Goal: Use online tool/utility: Utilize a website feature to perform a specific function

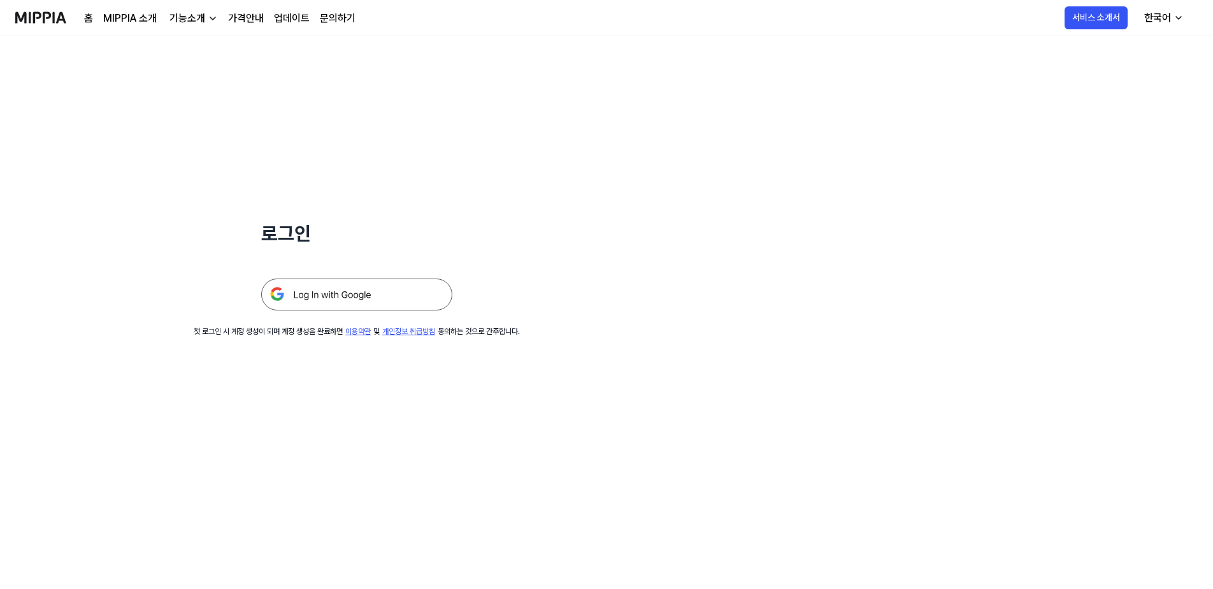
click at [358, 301] on img at bounding box center [356, 294] width 191 height 32
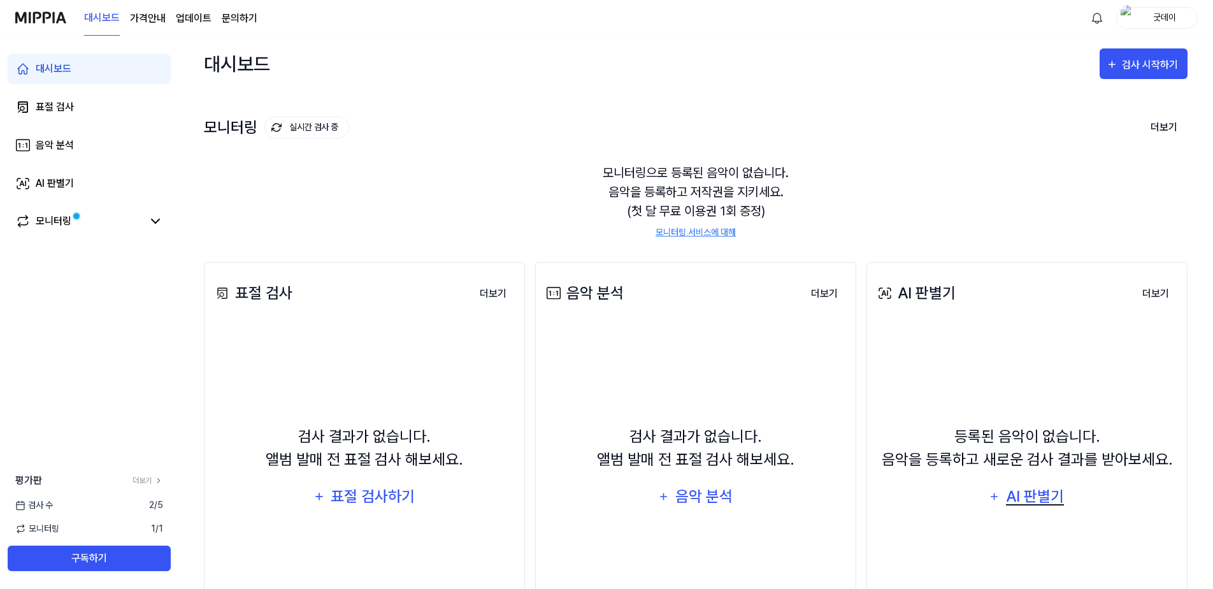
click at [1041, 495] on div "AI 판별기" at bounding box center [1035, 496] width 61 height 24
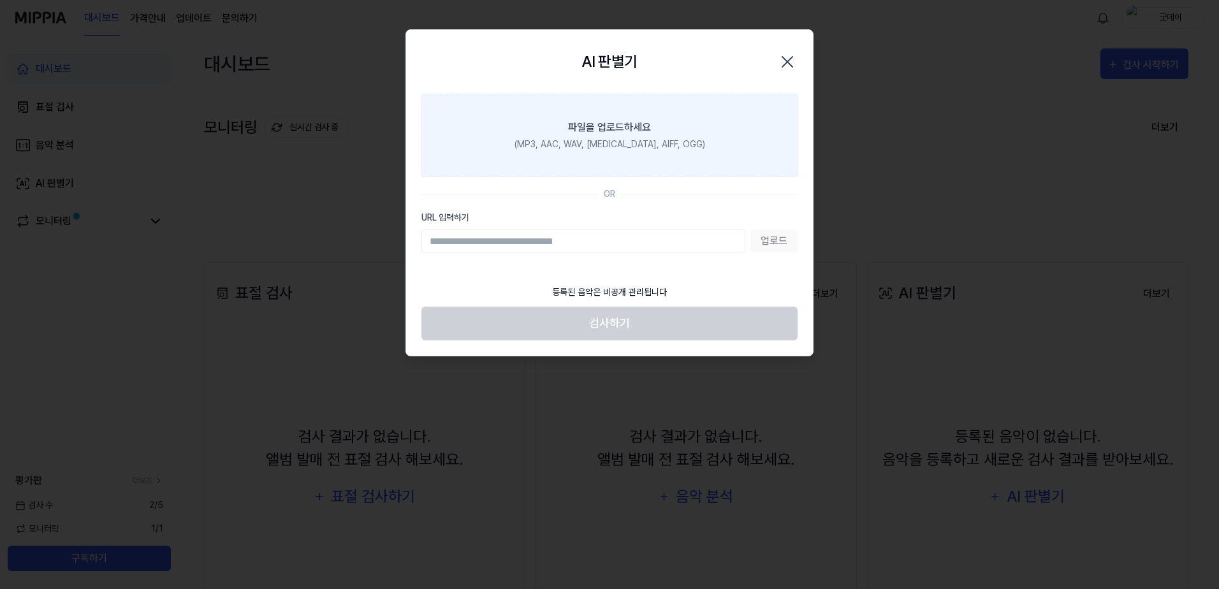
click at [591, 154] on label "파일을 업로드하세요 (MP3, AAC, WAV, [MEDICAL_DATA], AIFF, OGG)" at bounding box center [609, 135] width 376 height 83
click at [0, 0] on input "파일을 업로드하세요 (MP3, AAC, WAV, [MEDICAL_DATA], AIFF, OGG)" at bounding box center [0, 0] width 0 height 0
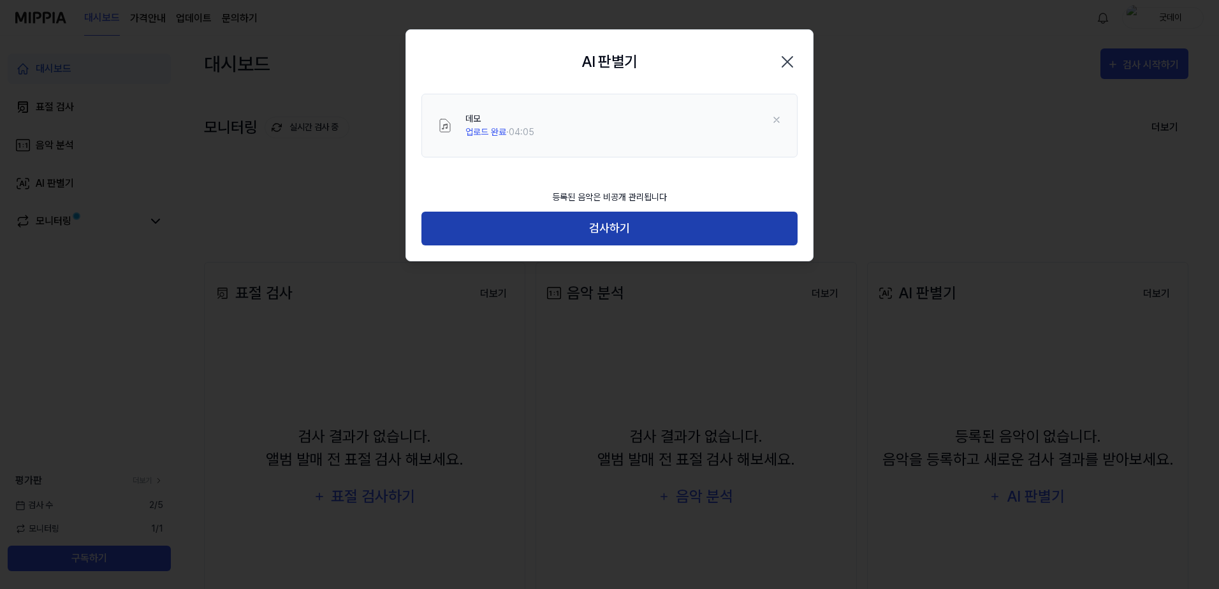
click at [637, 226] on button "검사하기" at bounding box center [609, 229] width 376 height 34
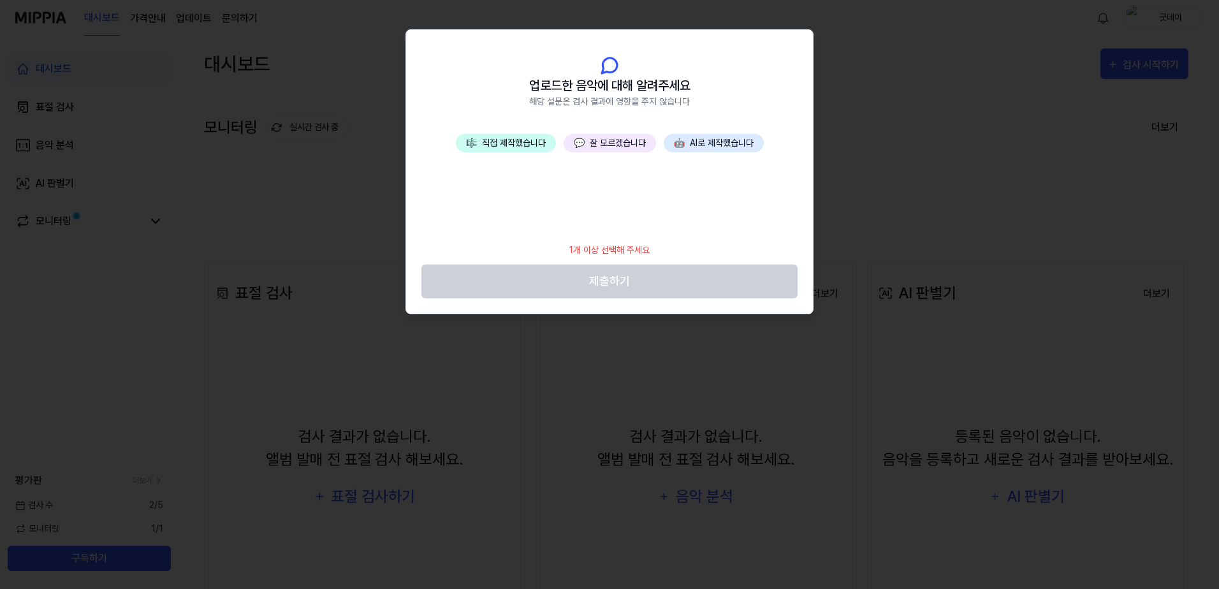
click at [527, 143] on button "🎼 직접 제작했습니다" at bounding box center [506, 143] width 100 height 18
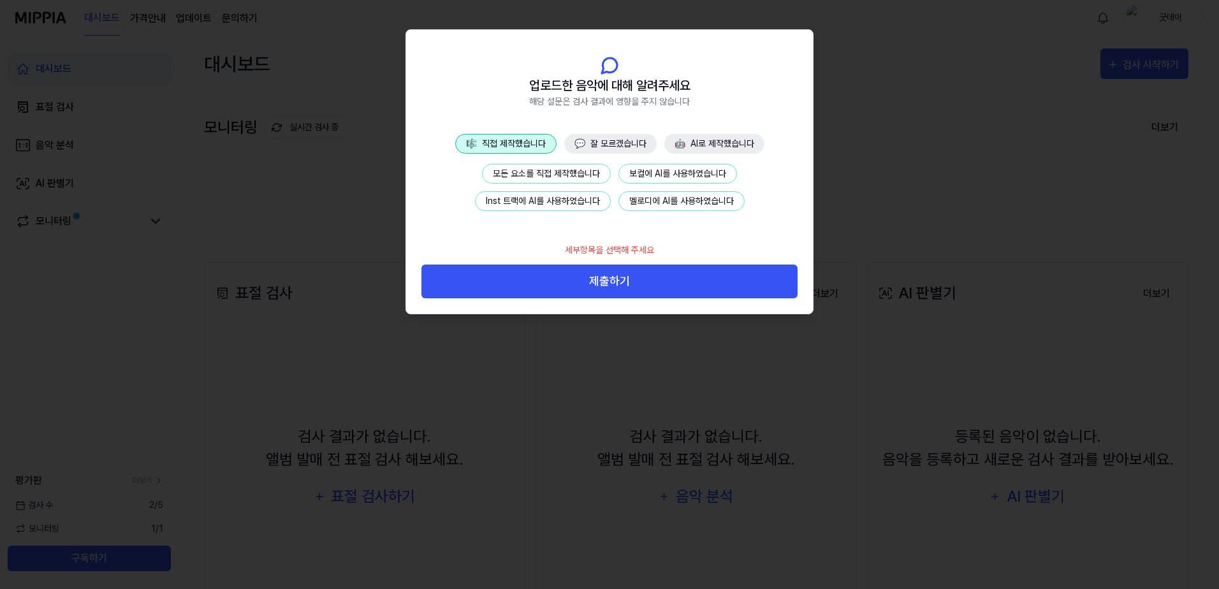
click at [570, 175] on button "모든 요소를 직접 제작했습니다" at bounding box center [546, 174] width 129 height 20
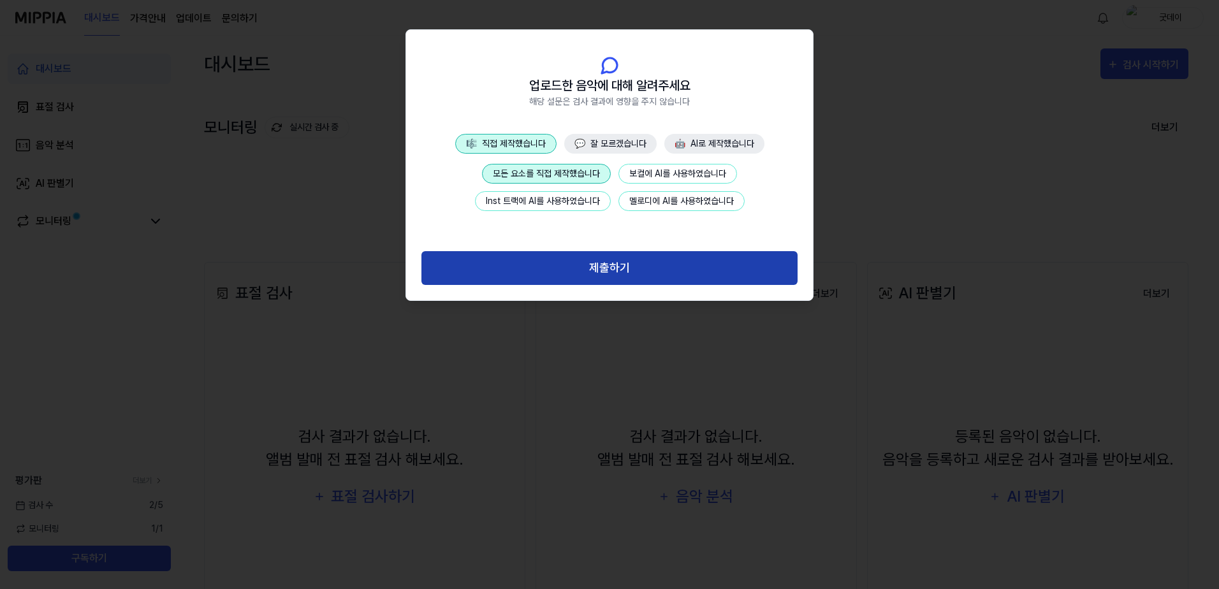
click at [655, 271] on button "제출하기" at bounding box center [609, 268] width 376 height 34
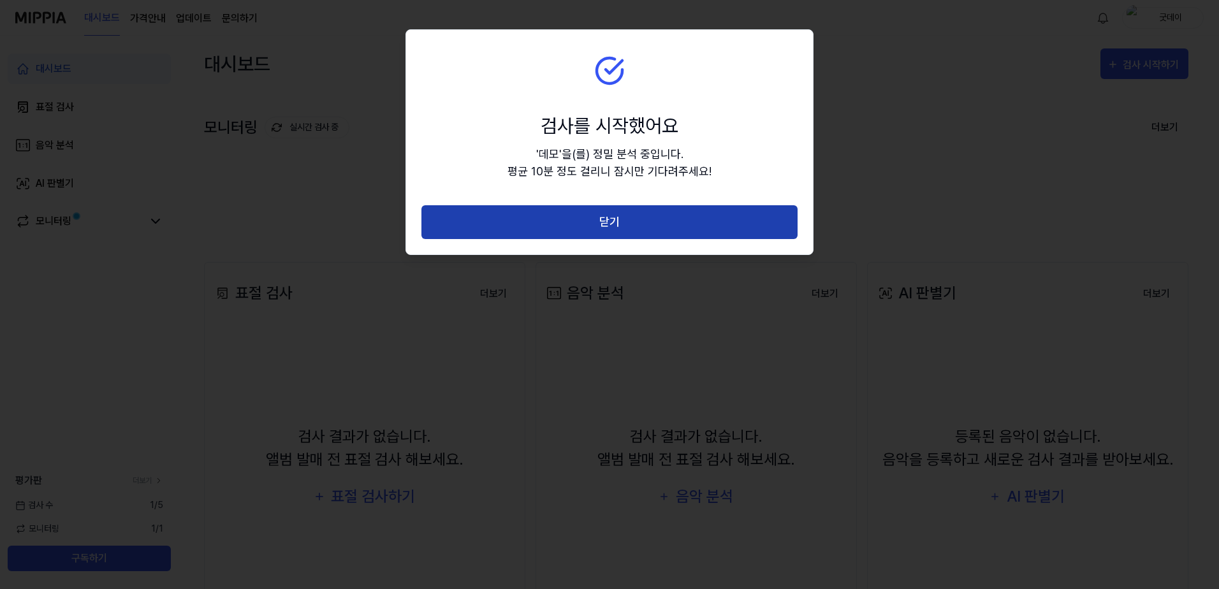
click at [631, 227] on button "닫기" at bounding box center [609, 222] width 376 height 34
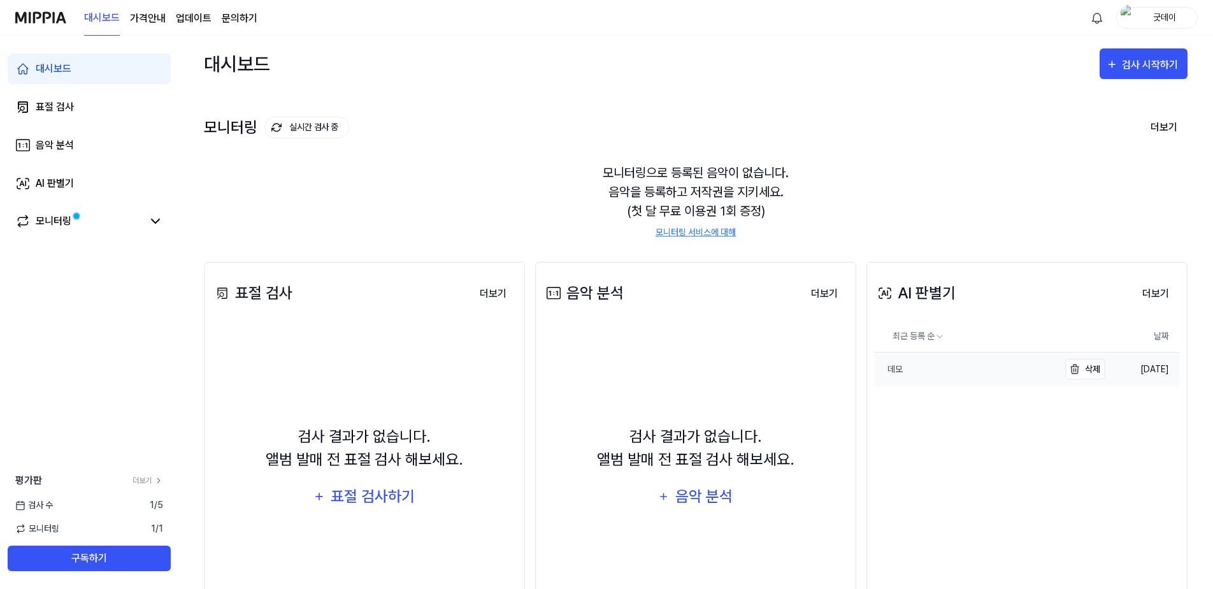
click at [905, 370] on link "데모" at bounding box center [967, 369] width 184 height 34
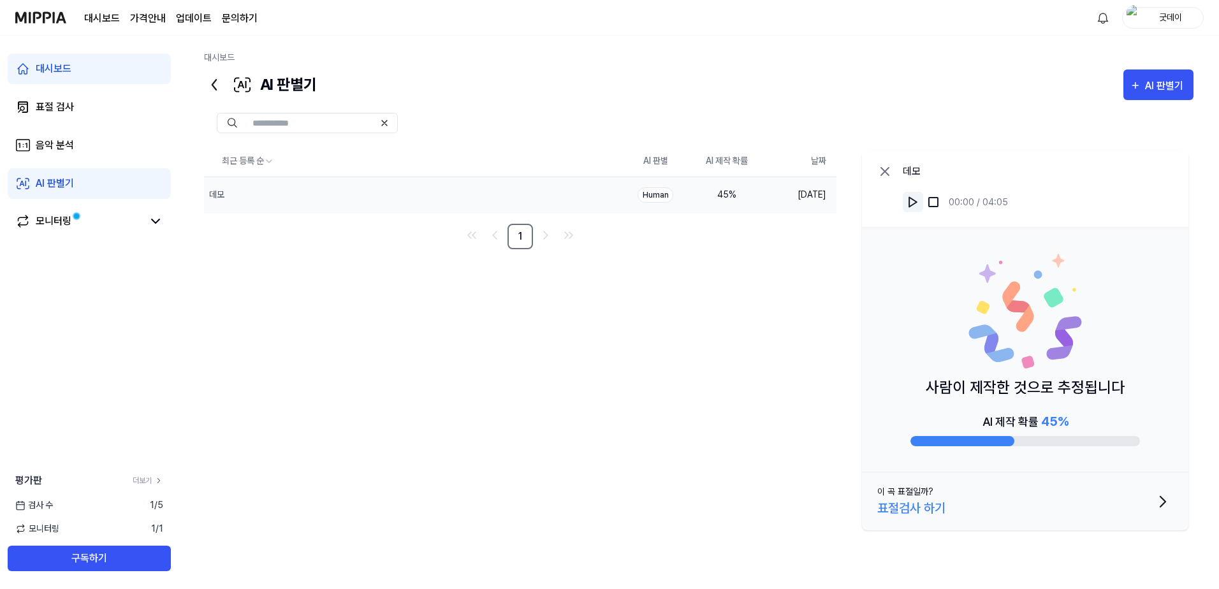
click at [906, 201] on button at bounding box center [912, 202] width 20 height 20
click at [915, 205] on img at bounding box center [912, 202] width 13 height 13
click at [923, 66] on div "대시보드" at bounding box center [698, 60] width 989 height 18
